Goal: Check status: Check status

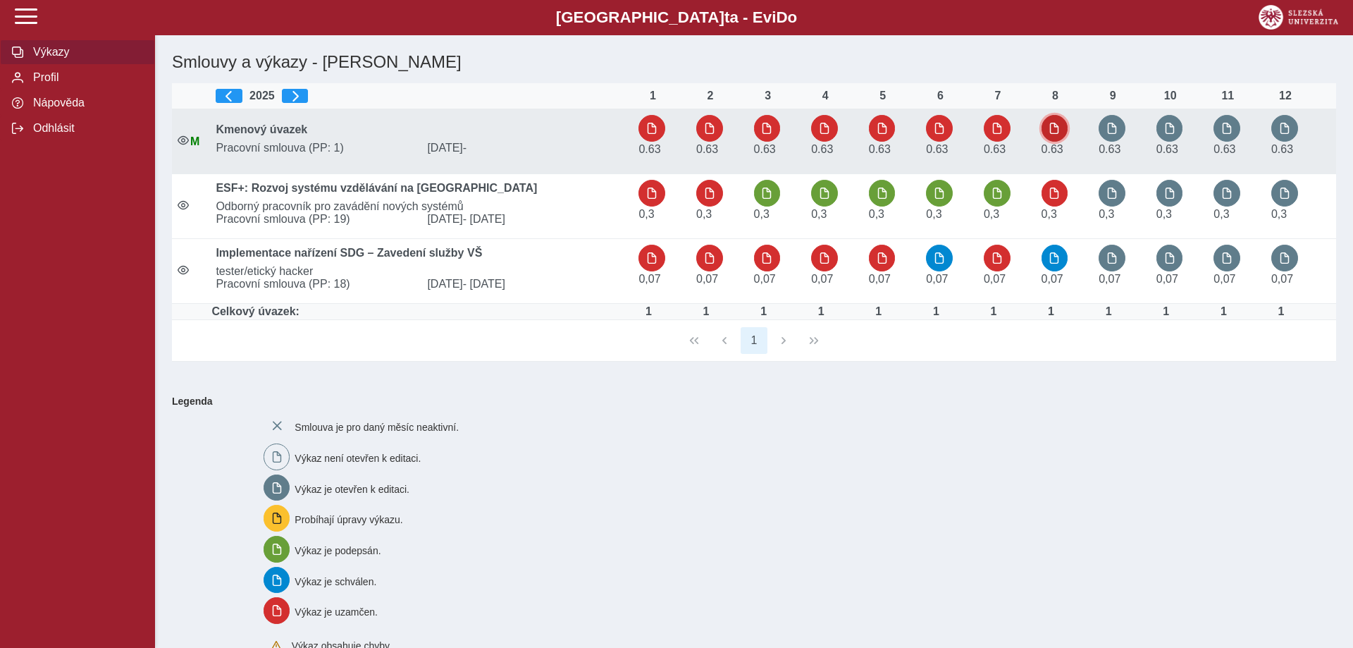
click at [1061, 126] on button "button" at bounding box center [1055, 128] width 27 height 27
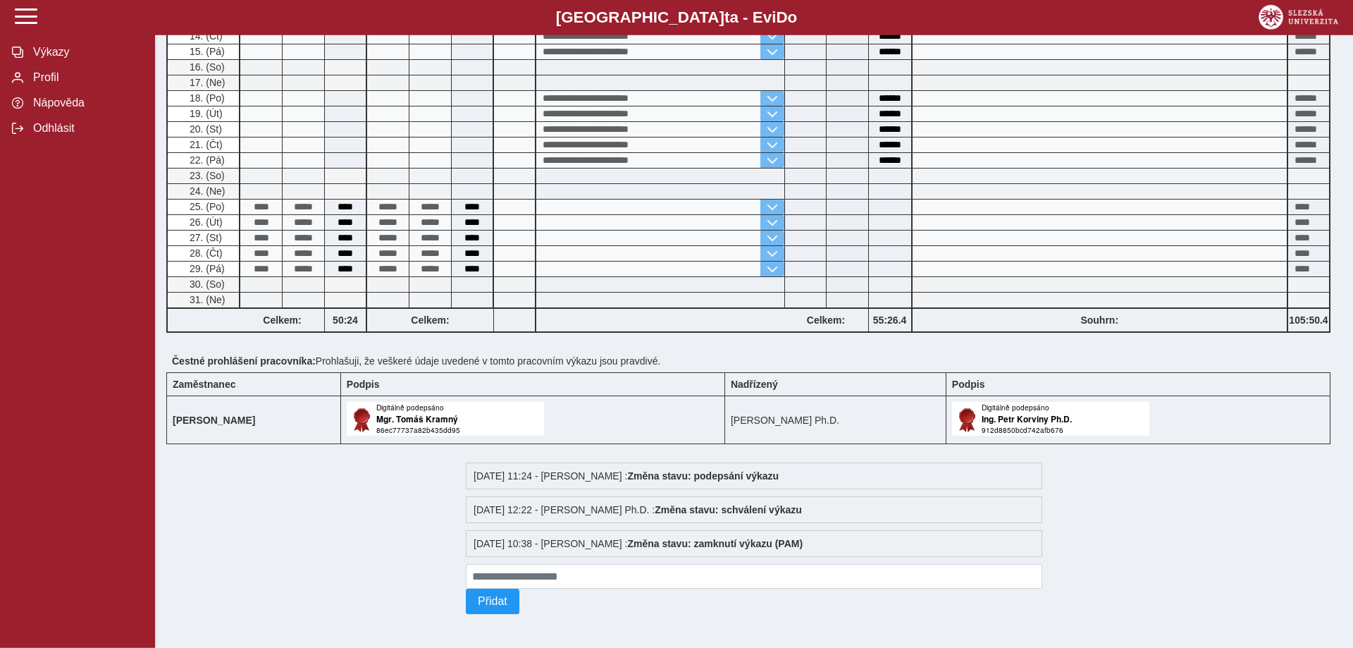
scroll to position [591, 0]
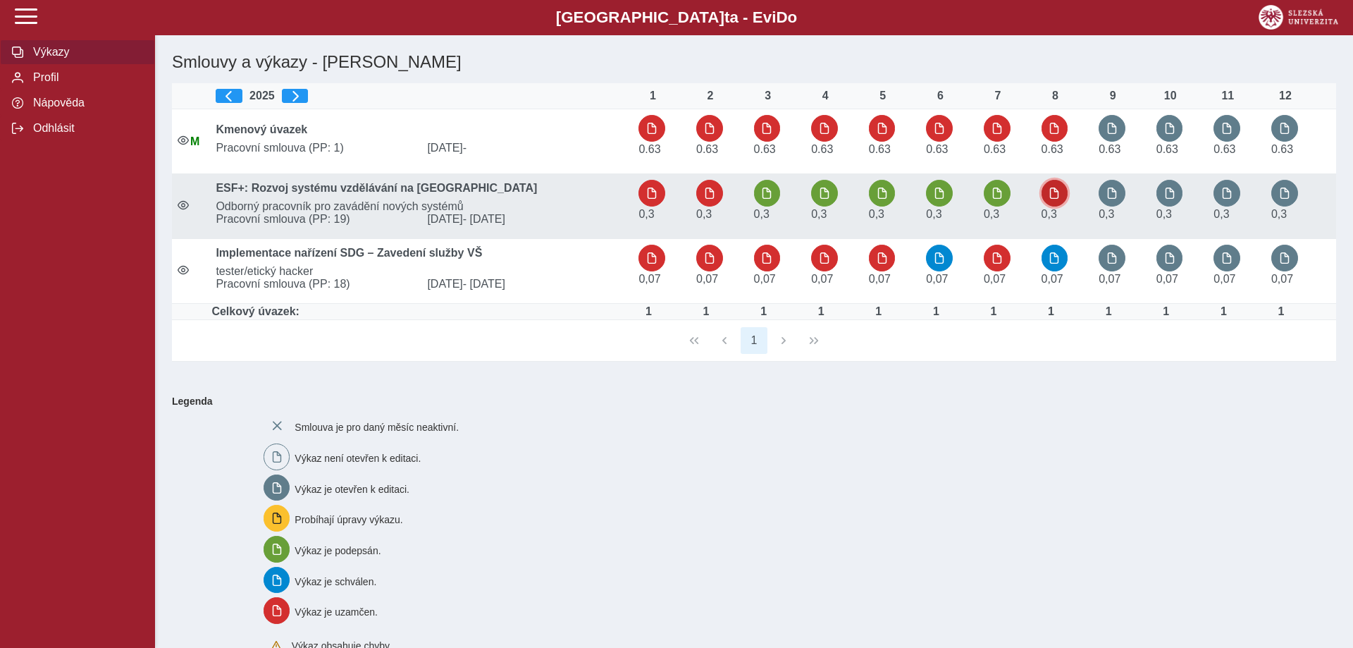
click at [1058, 199] on span "button" at bounding box center [1054, 192] width 11 height 11
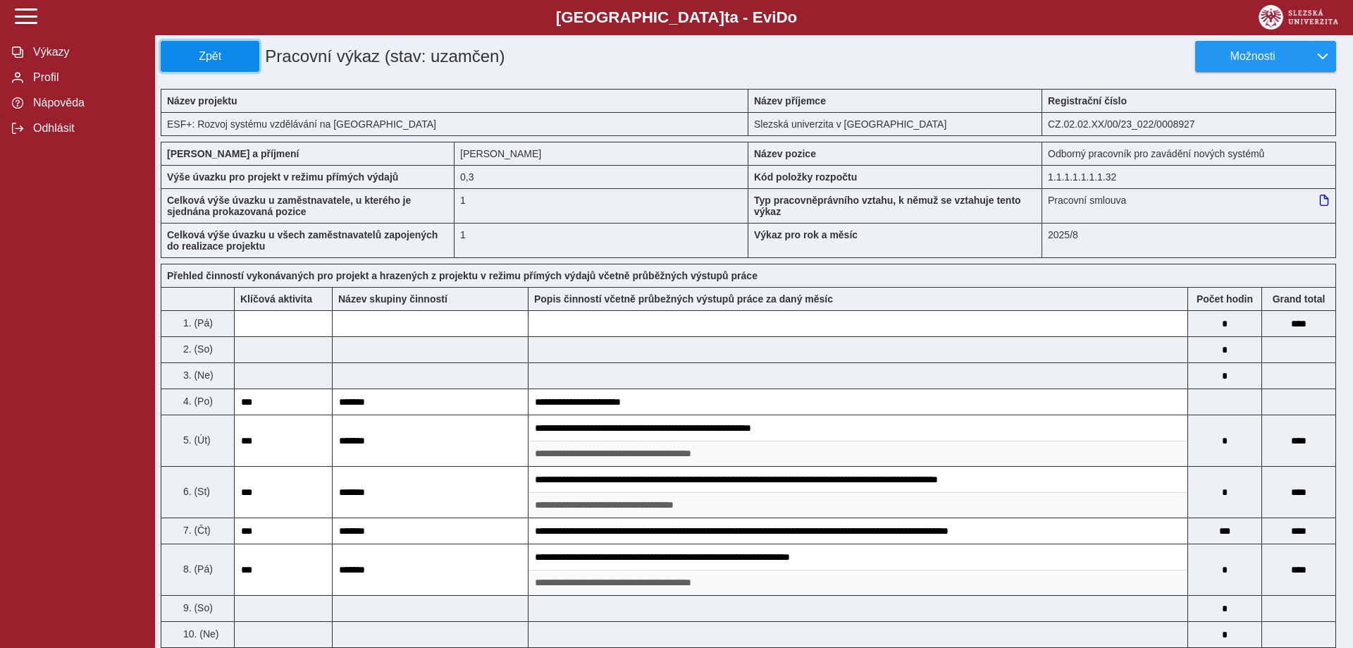
click at [192, 46] on button "Zpět" at bounding box center [210, 56] width 99 height 31
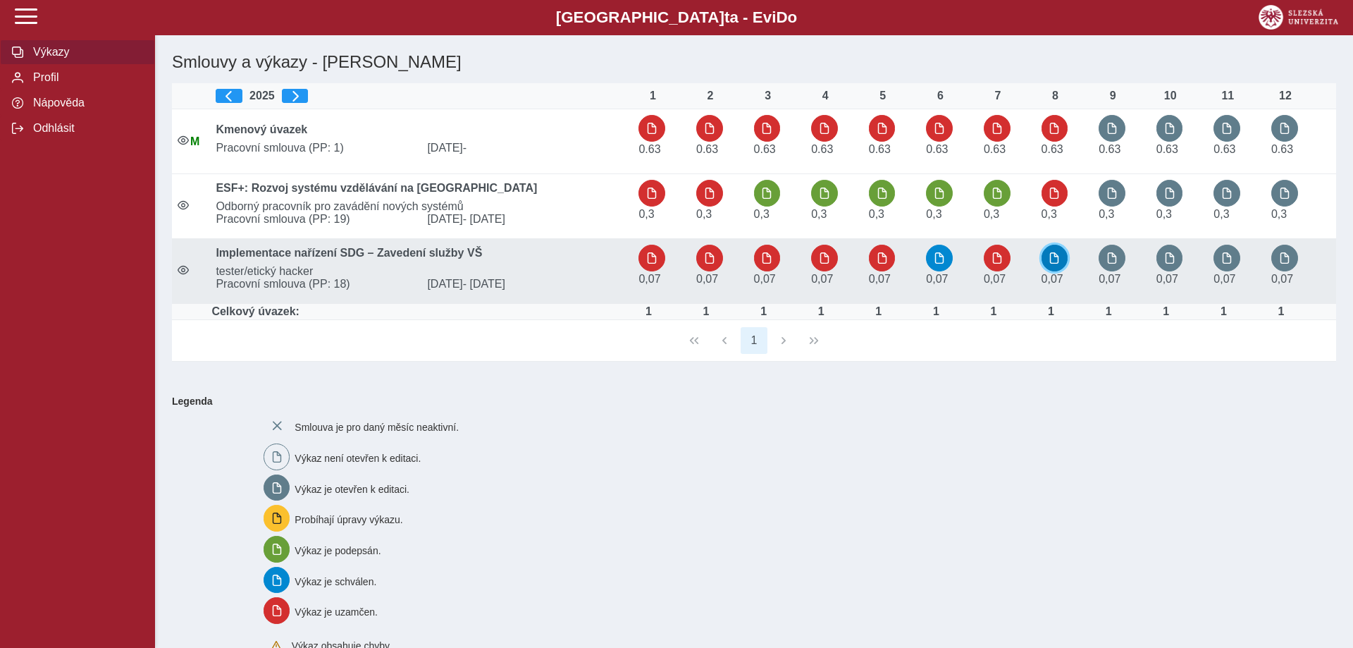
click at [1053, 263] on span "button" at bounding box center [1054, 257] width 11 height 11
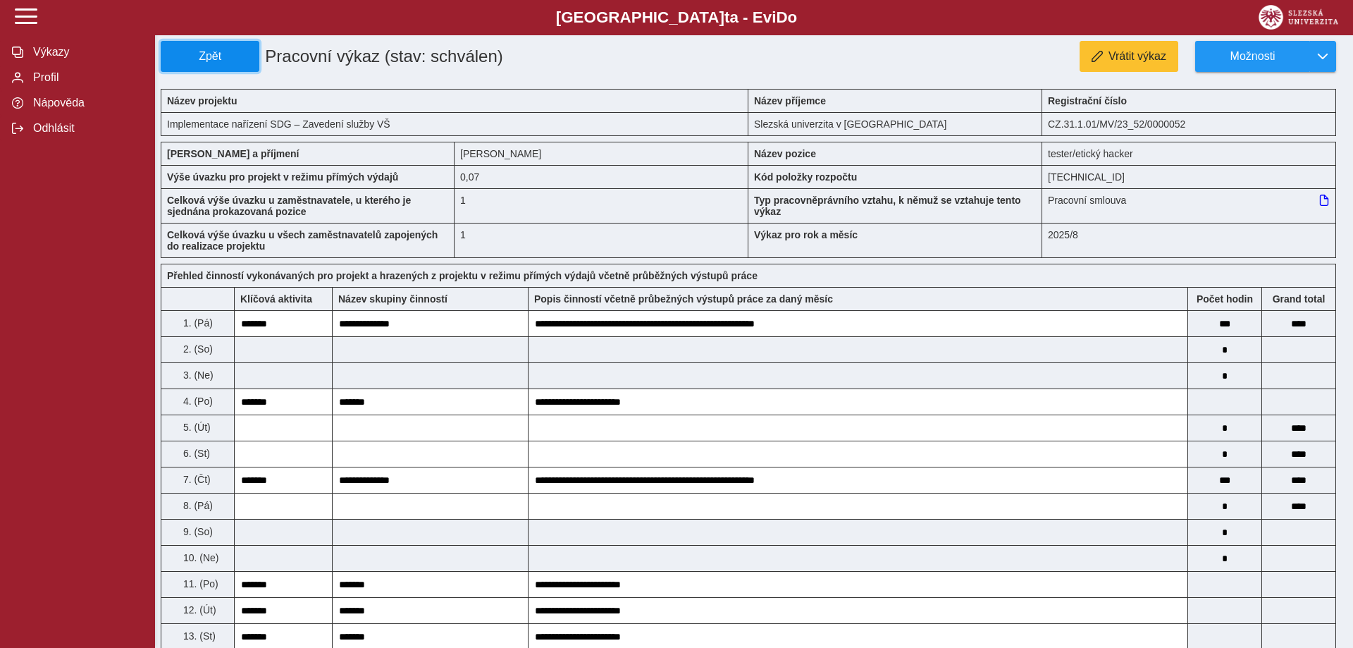
click at [208, 51] on span "Zpět" at bounding box center [210, 56] width 86 height 13
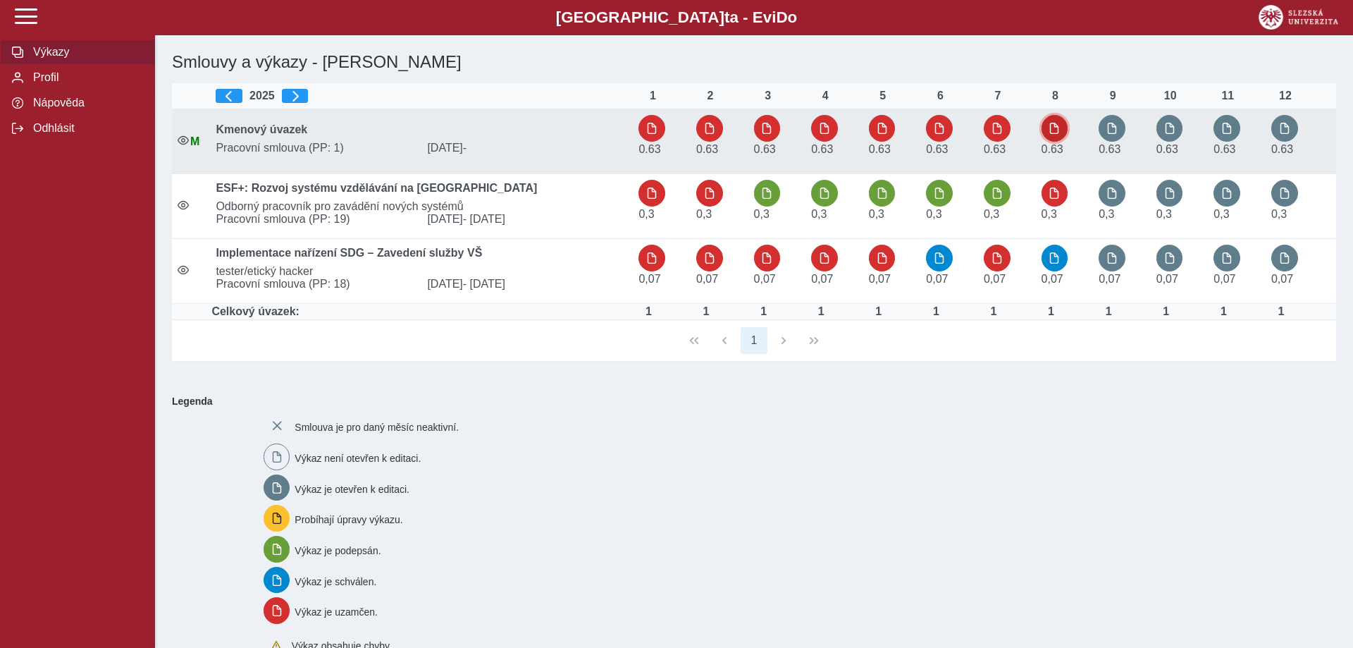
click at [1059, 132] on span "button" at bounding box center [1054, 128] width 11 height 11
